Goal: Transaction & Acquisition: Download file/media

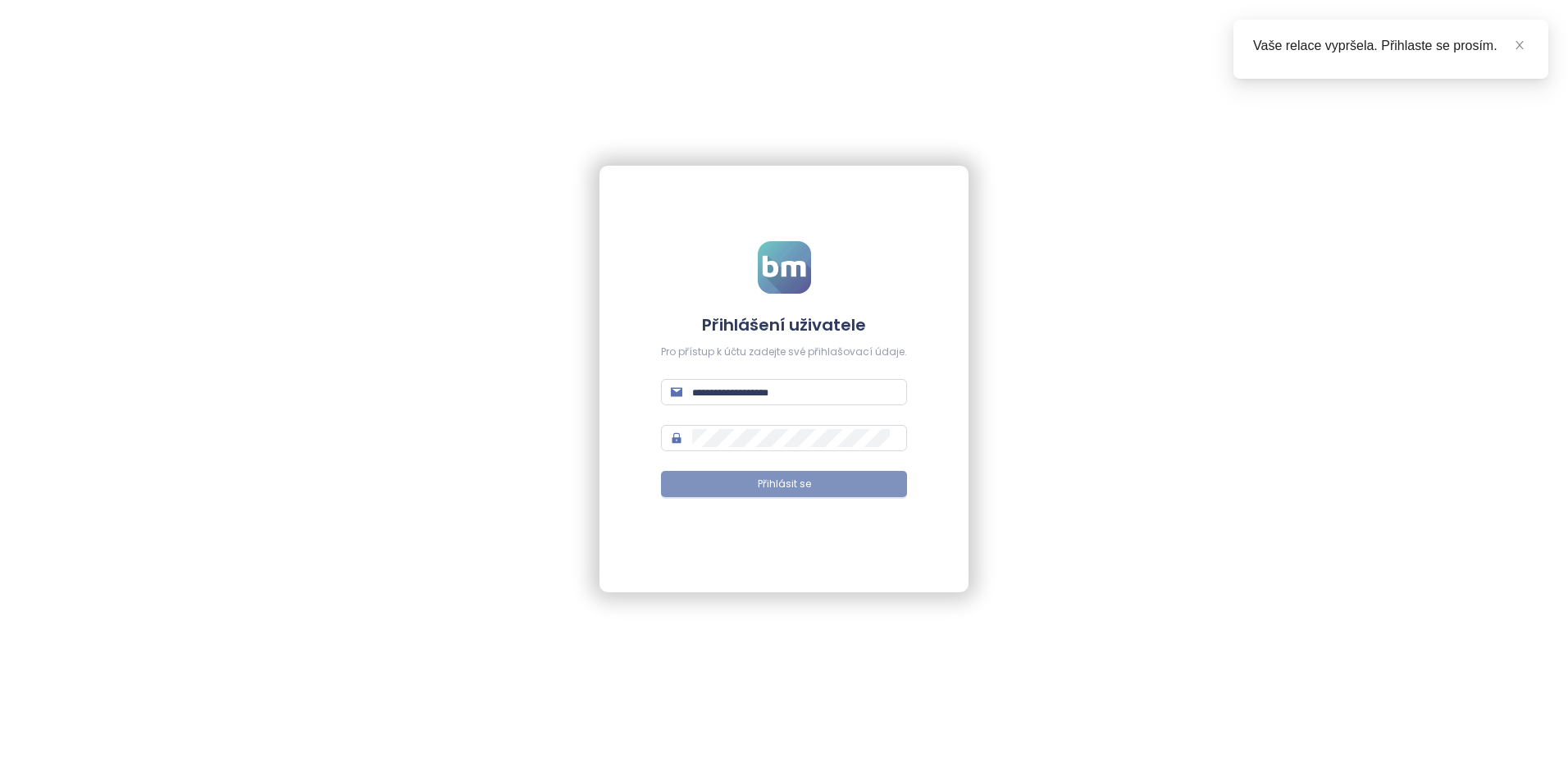
type input "**********"
click at [783, 485] on span "Přihlásit se" at bounding box center [784, 485] width 53 height 16
click at [779, 488] on span "Přihlásit se" at bounding box center [784, 485] width 53 height 16
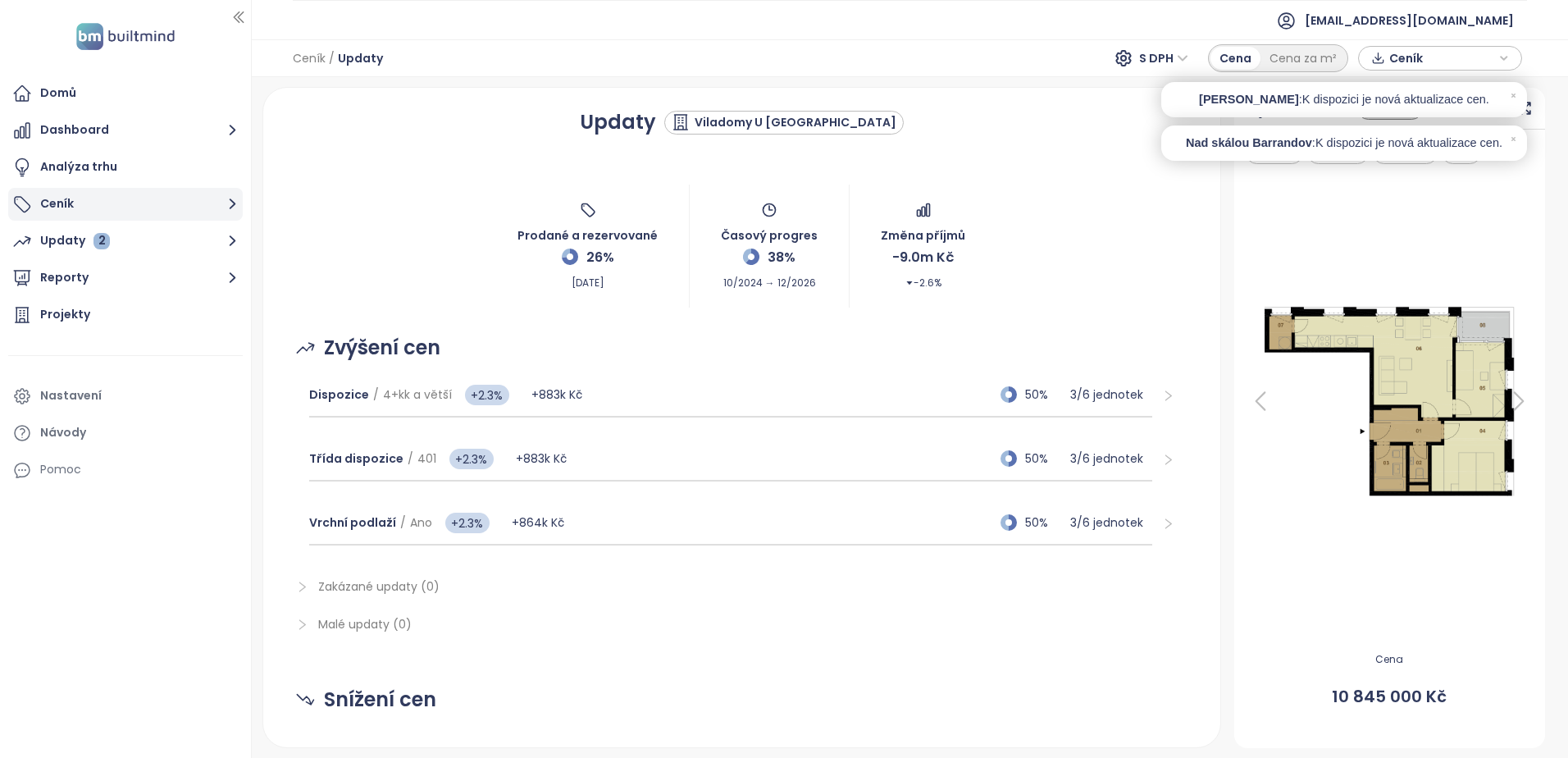
click at [73, 203] on button "Ceník" at bounding box center [124, 204] width 234 height 33
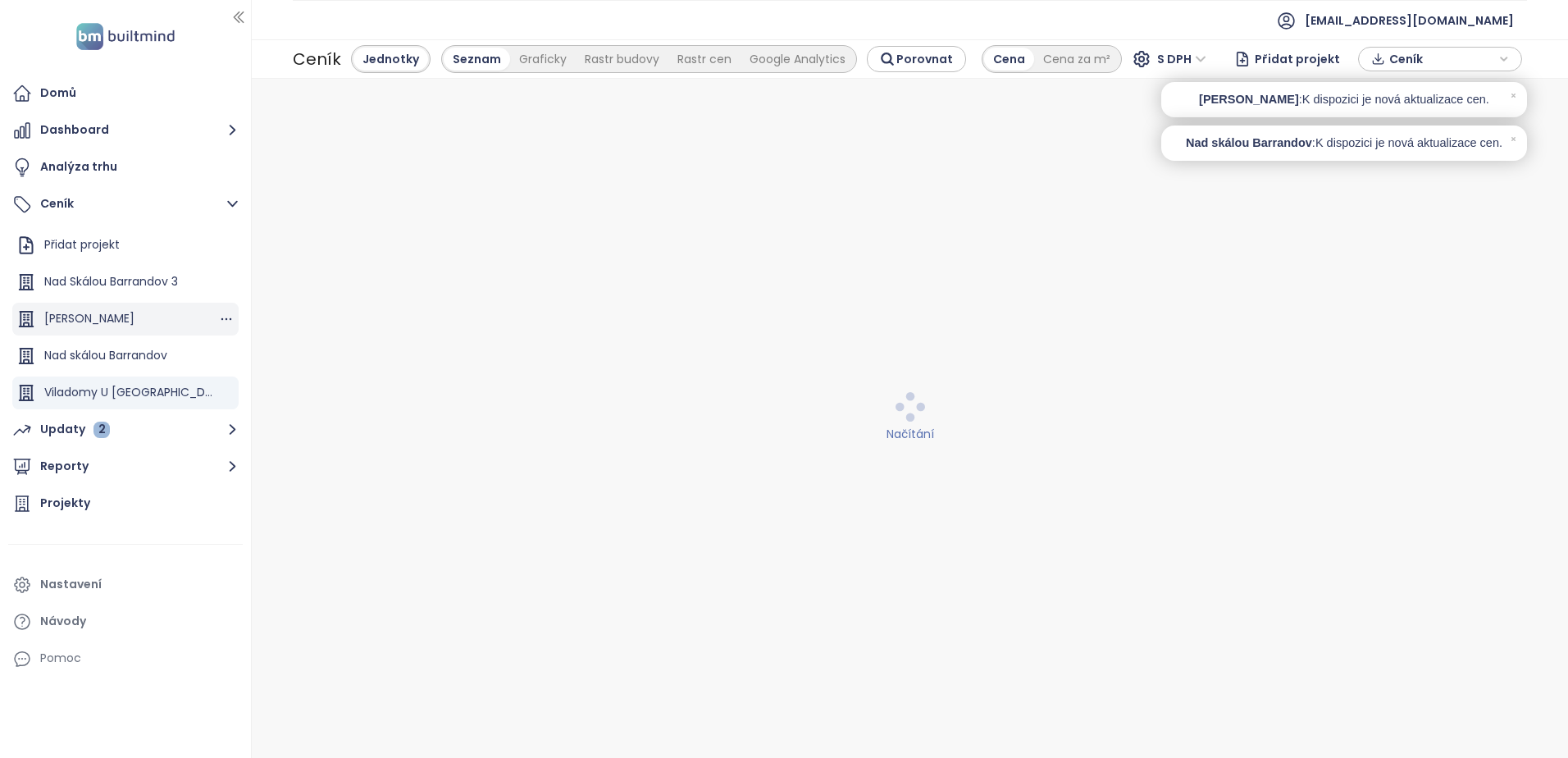
click at [80, 319] on div "[PERSON_NAME]" at bounding box center [89, 318] width 90 height 20
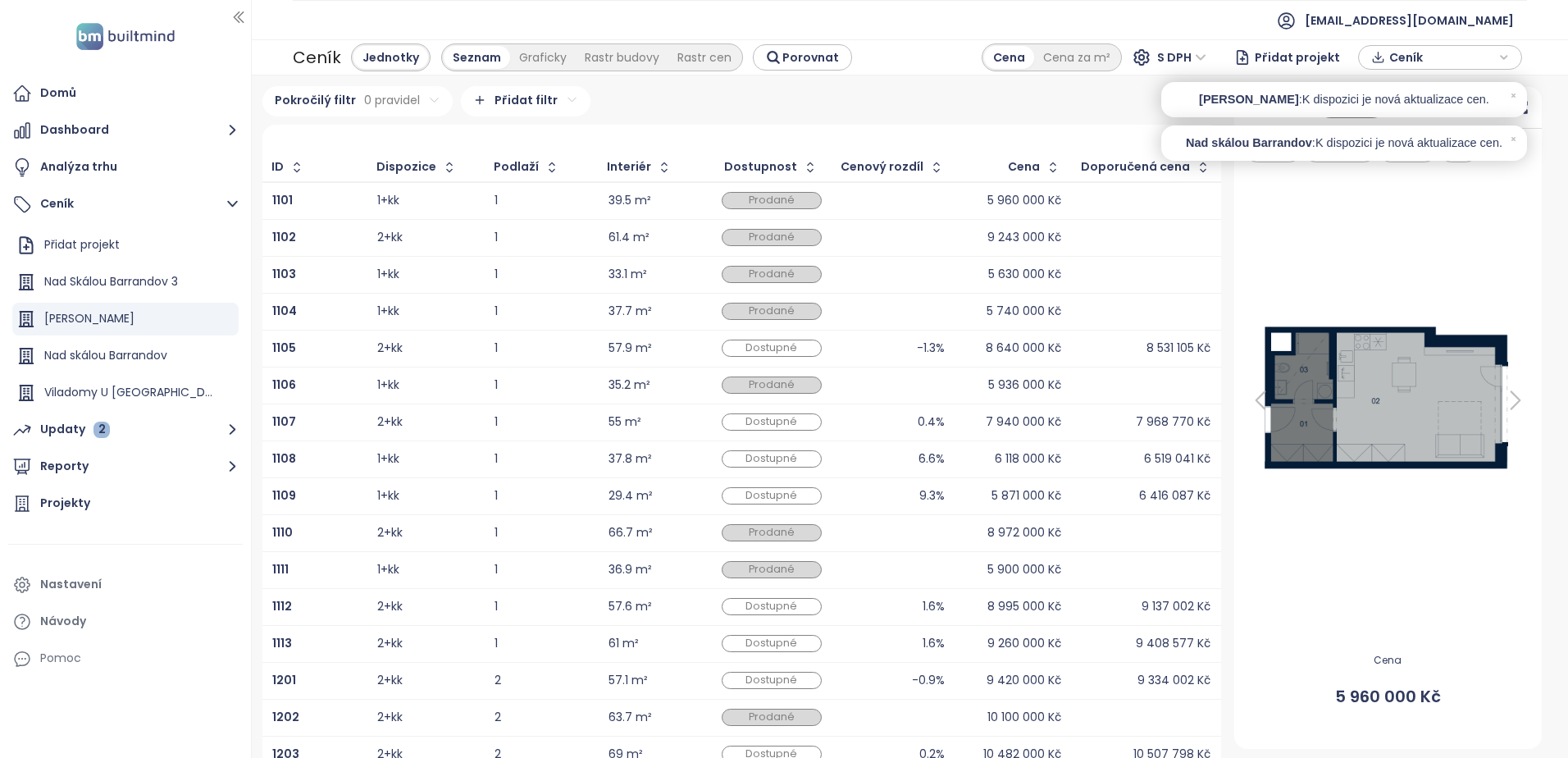
click at [1506, 54] on icon "button" at bounding box center [1504, 56] width 10 height 24
click at [1423, 122] on span "Stáhnout" at bounding box center [1420, 121] width 57 height 18
